Goal: Task Accomplishment & Management: Use online tool/utility

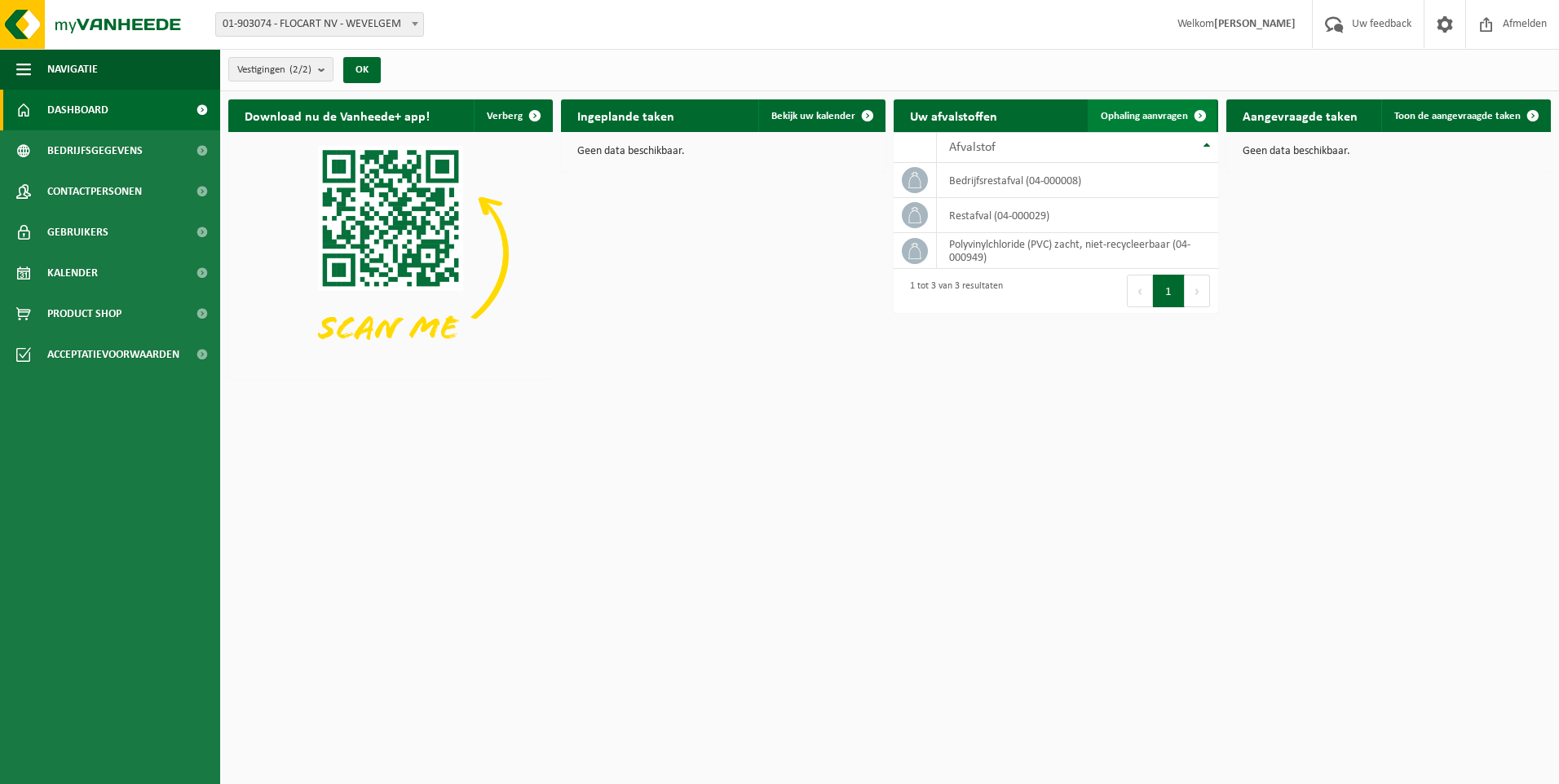
click at [1201, 114] on span at bounding box center [1201, 116] width 33 height 33
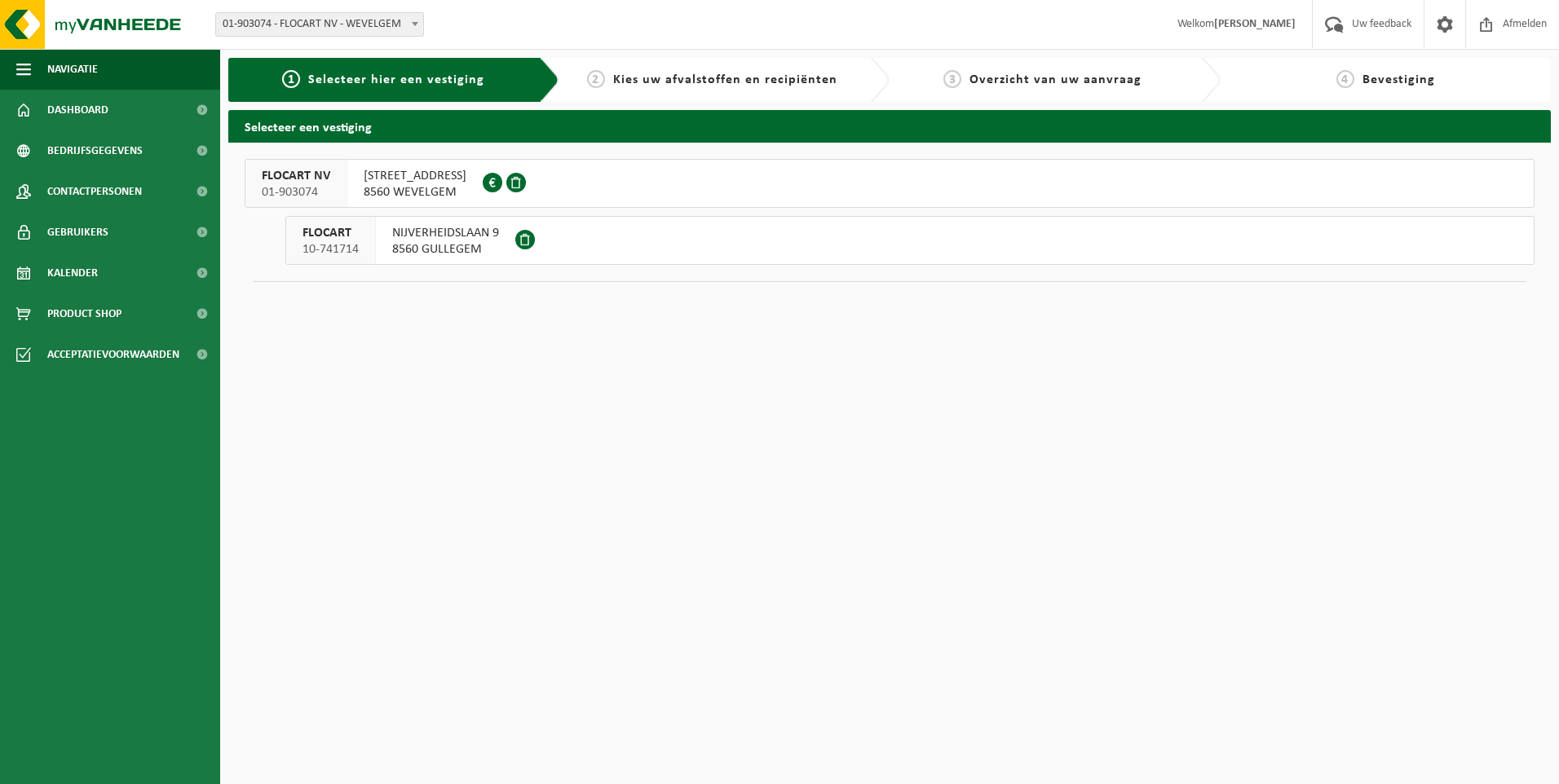
click at [419, 172] on span "ZUIDSTRAAT 18" at bounding box center [415, 176] width 102 height 16
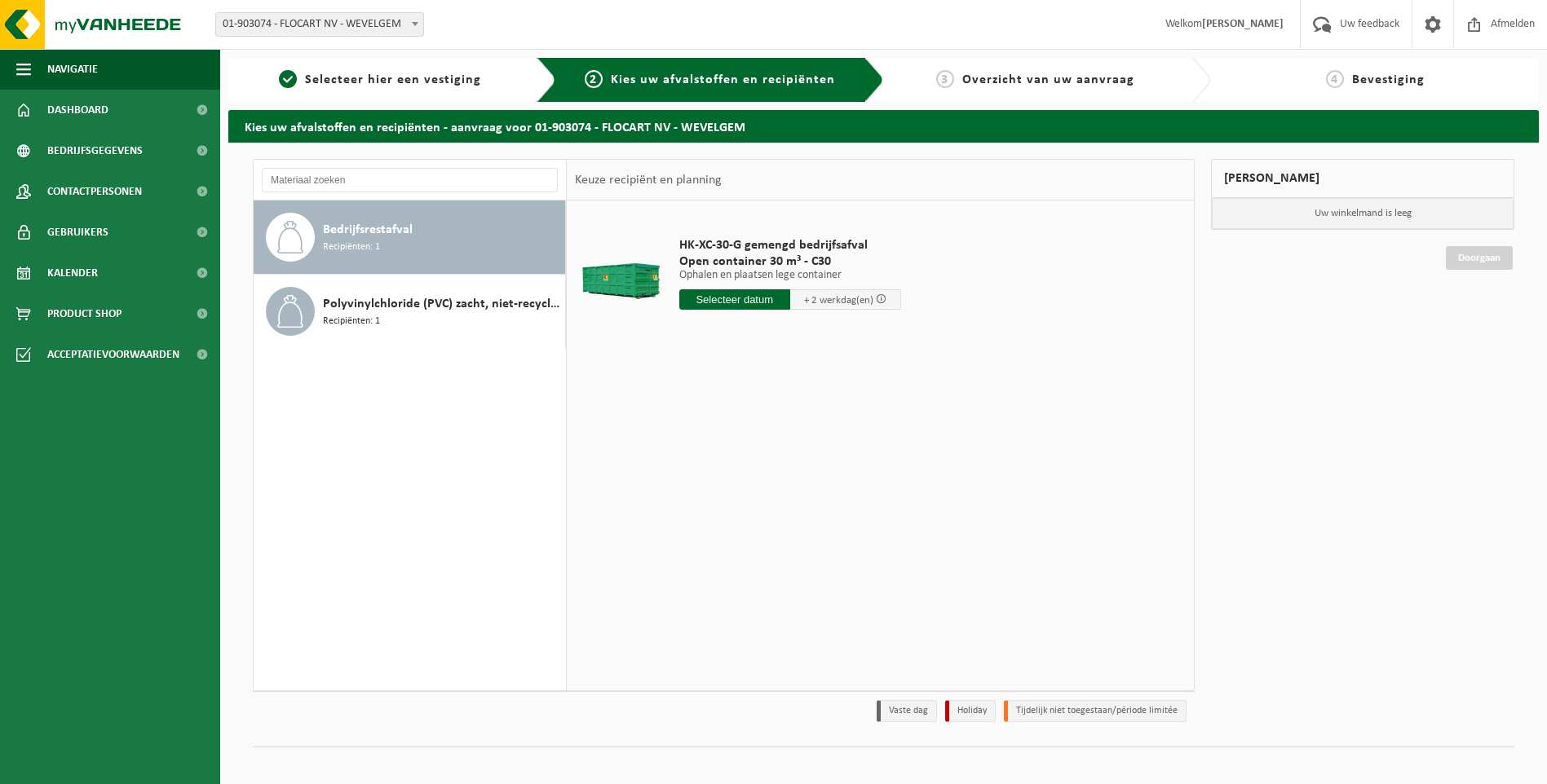
click at [739, 297] on input "text" at bounding box center [735, 299] width 111 height 20
click at [726, 494] on div "26" at bounding box center [723, 496] width 29 height 26
type input "Van 2025-08-26"
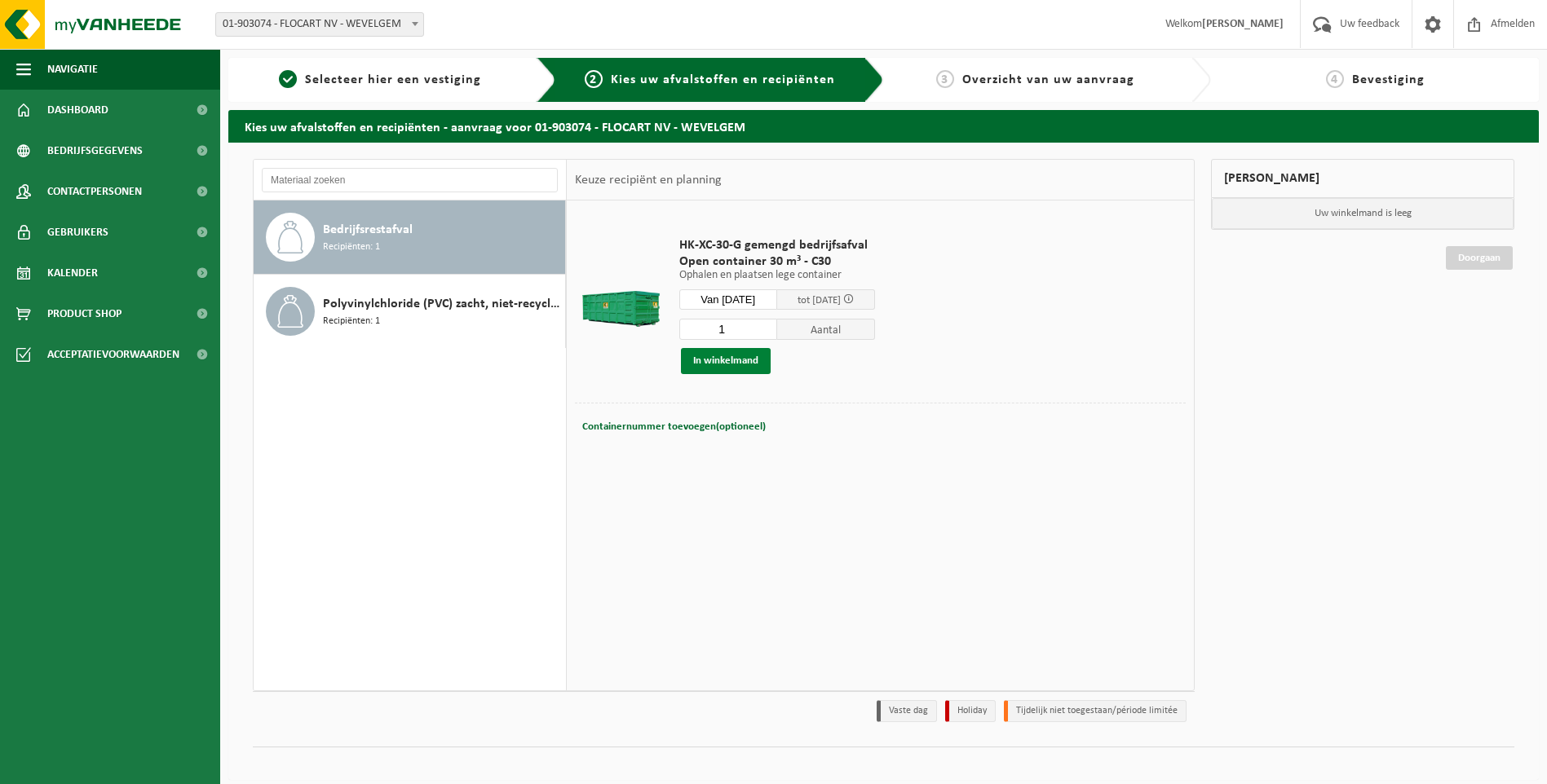
click at [728, 358] on button "In winkelmand" at bounding box center [725, 361] width 89 height 26
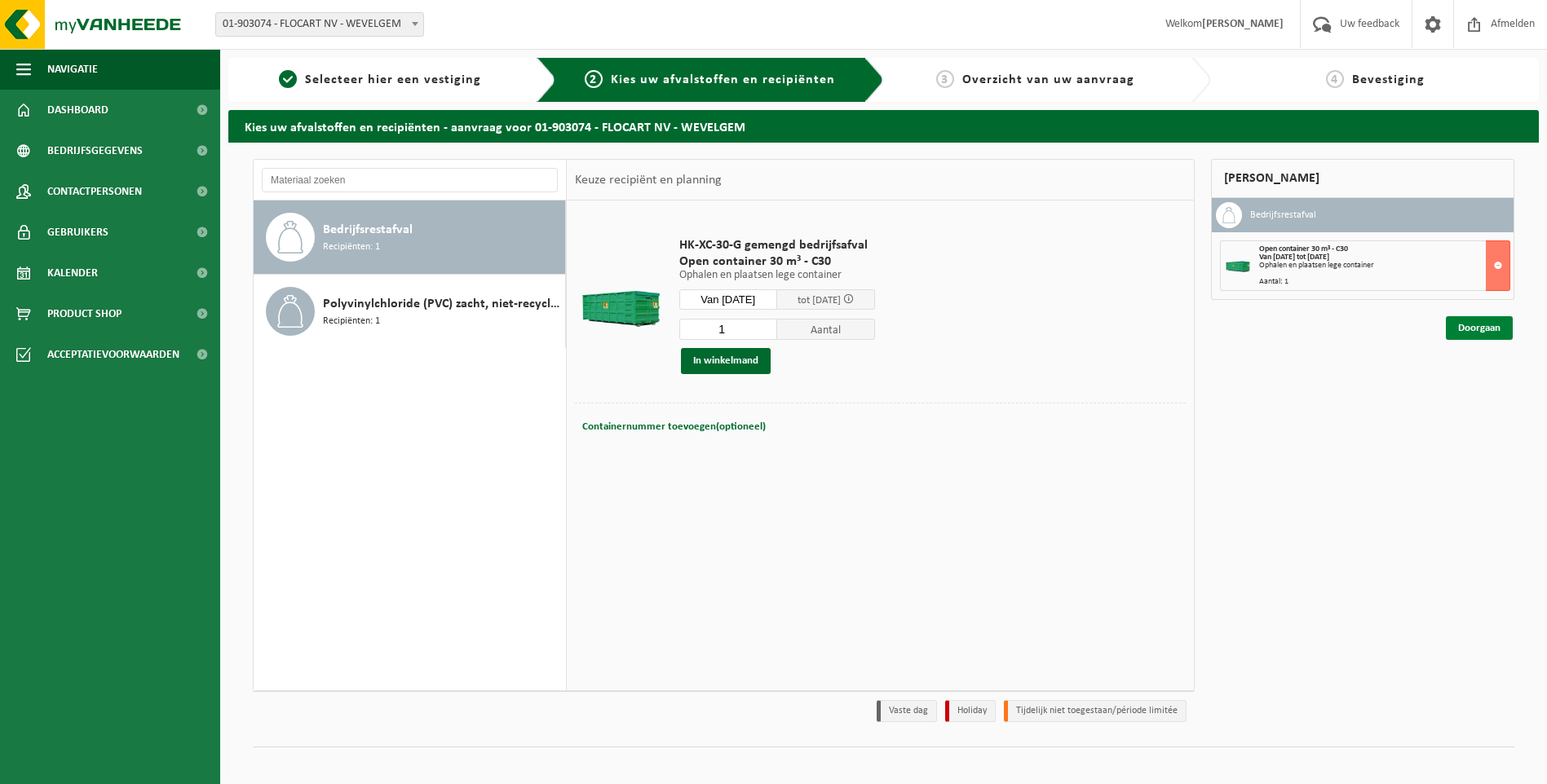
click at [1472, 331] on link "Doorgaan" at bounding box center [1478, 328] width 67 height 23
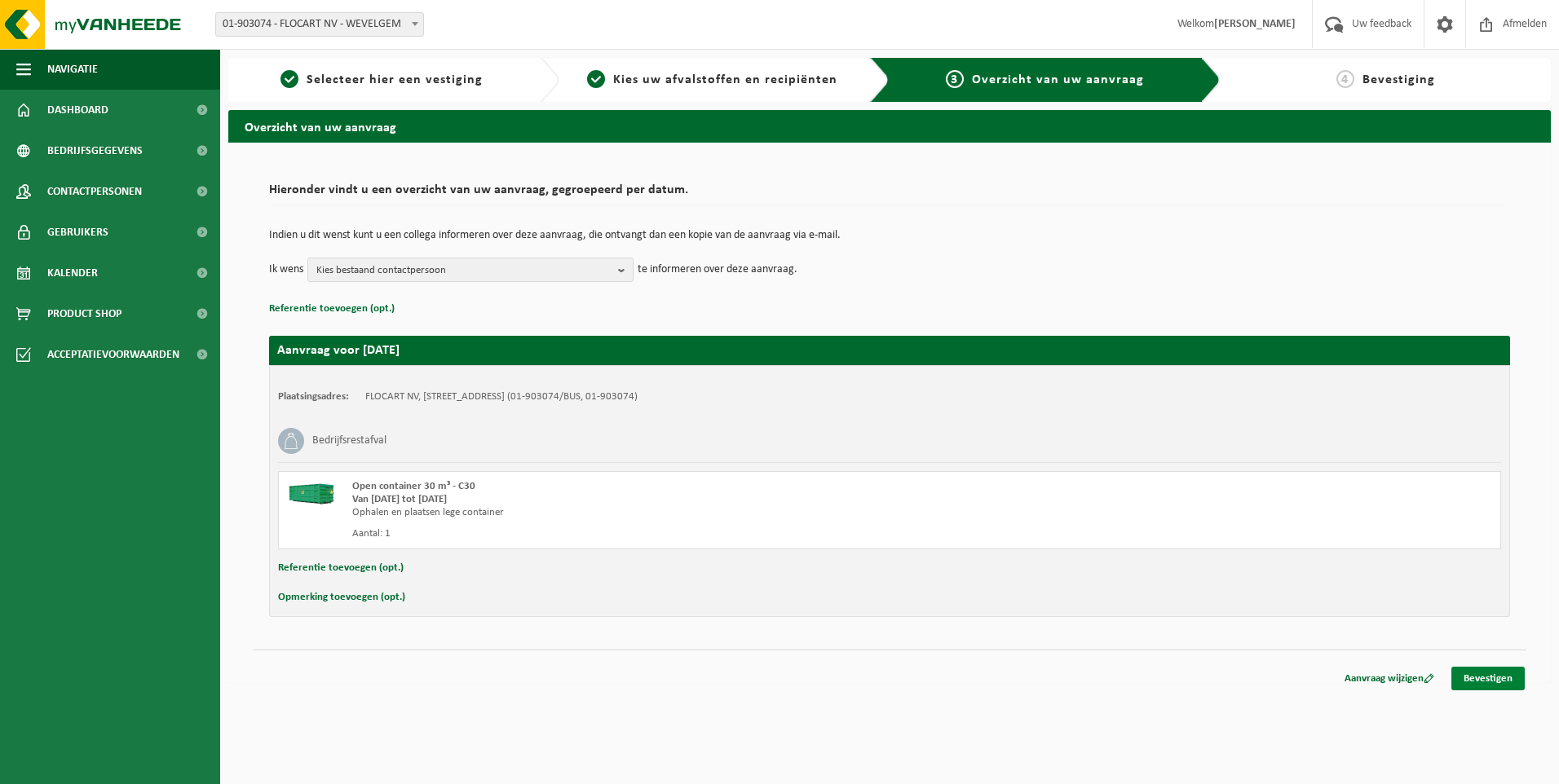
click at [1490, 677] on link "Bevestigen" at bounding box center [1488, 678] width 74 height 23
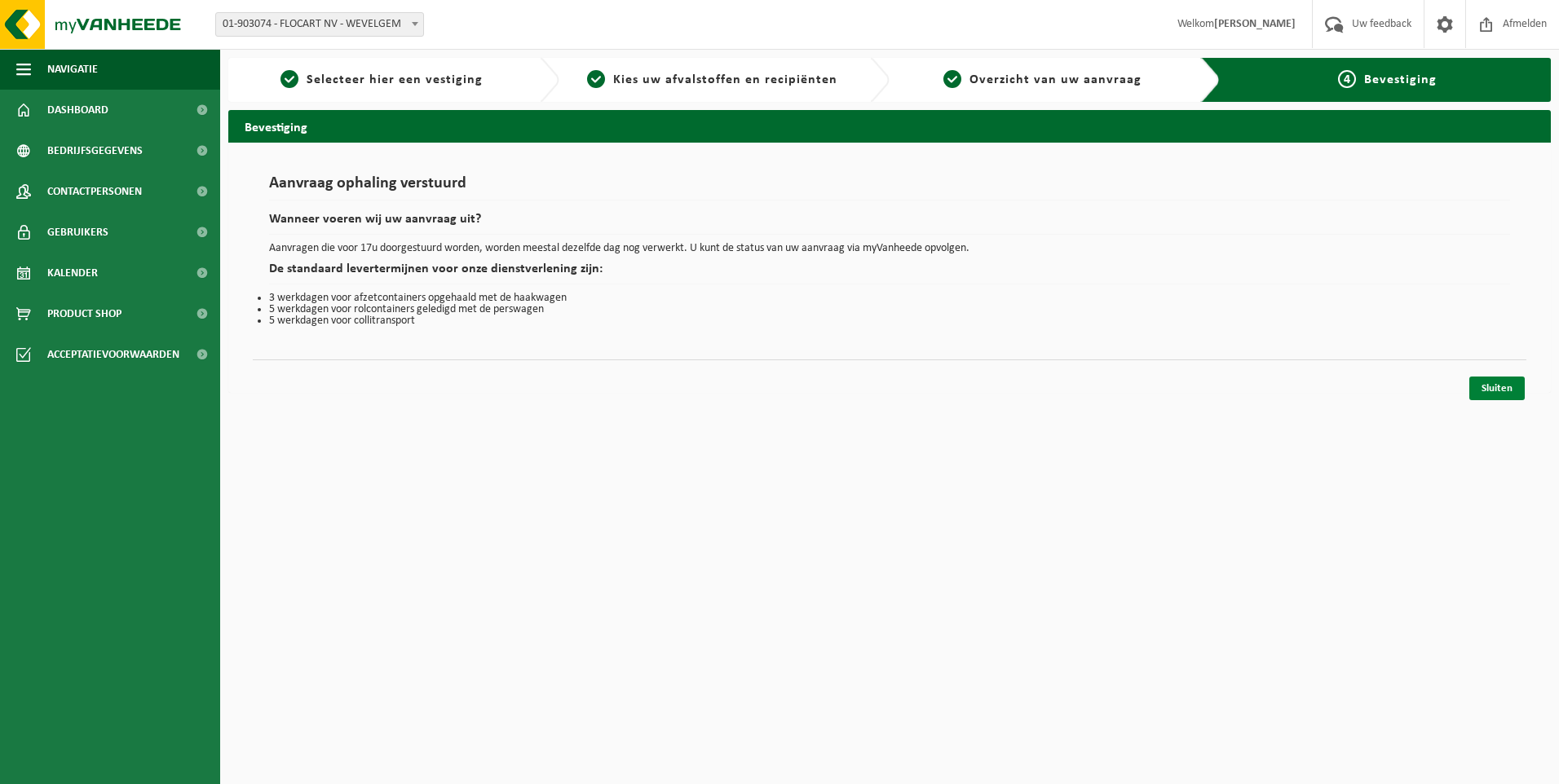
click at [1496, 391] on link "Sluiten" at bounding box center [1497, 388] width 56 height 23
